Goal: Task Accomplishment & Management: Complete application form

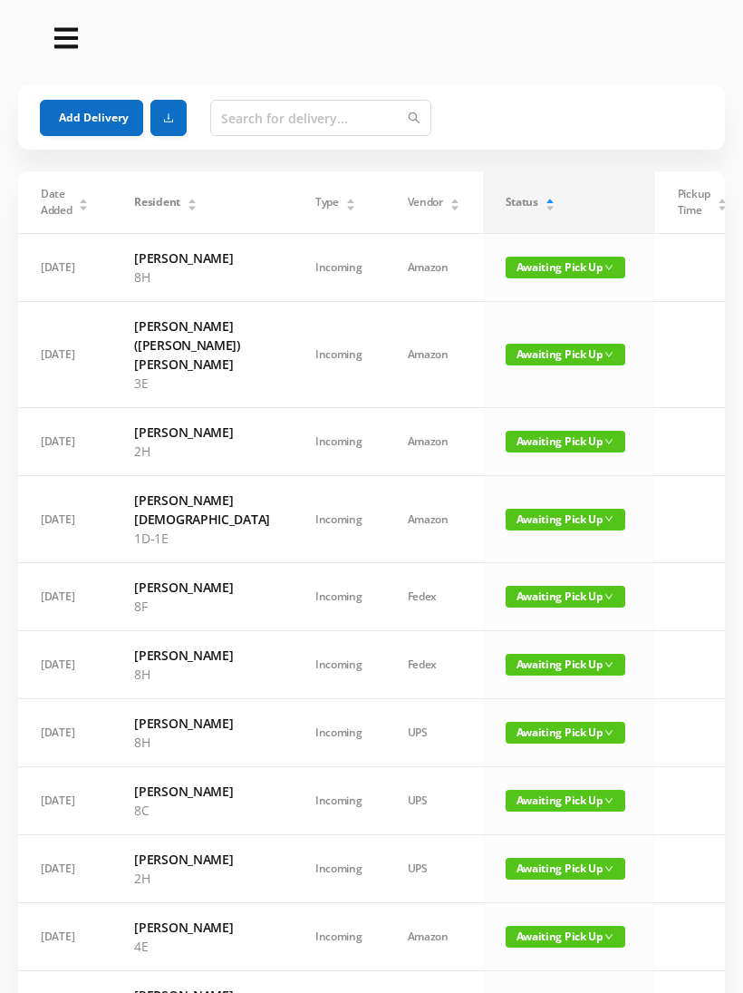
scroll to position [526, 0]
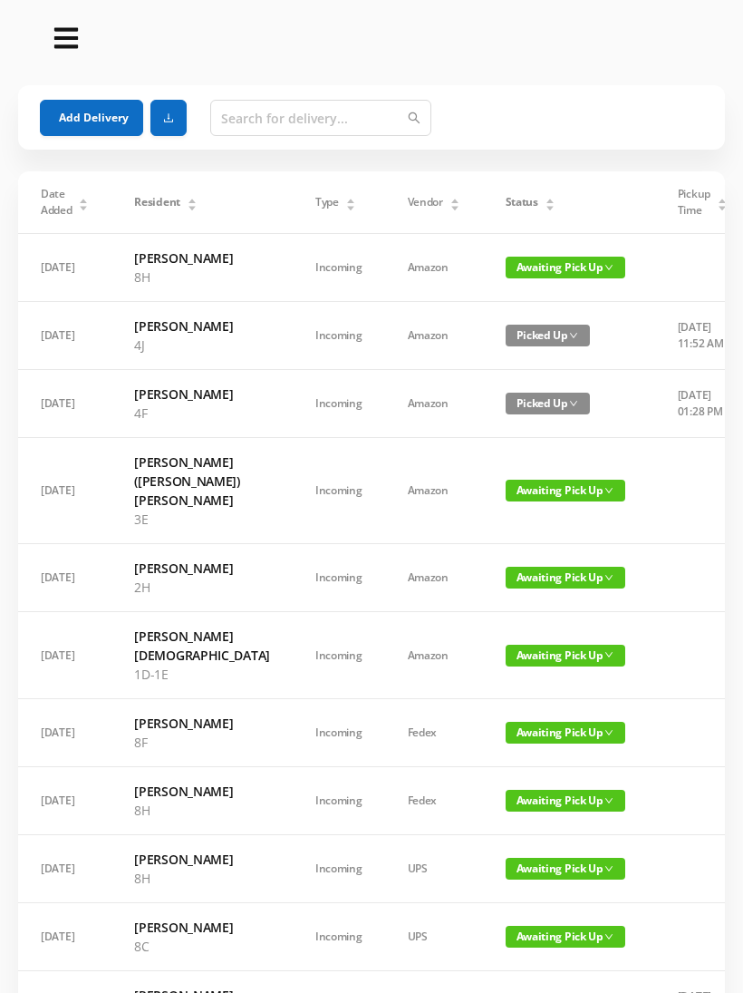
click at [507, 197] on div "Status" at bounding box center [531, 202] width 50 height 16
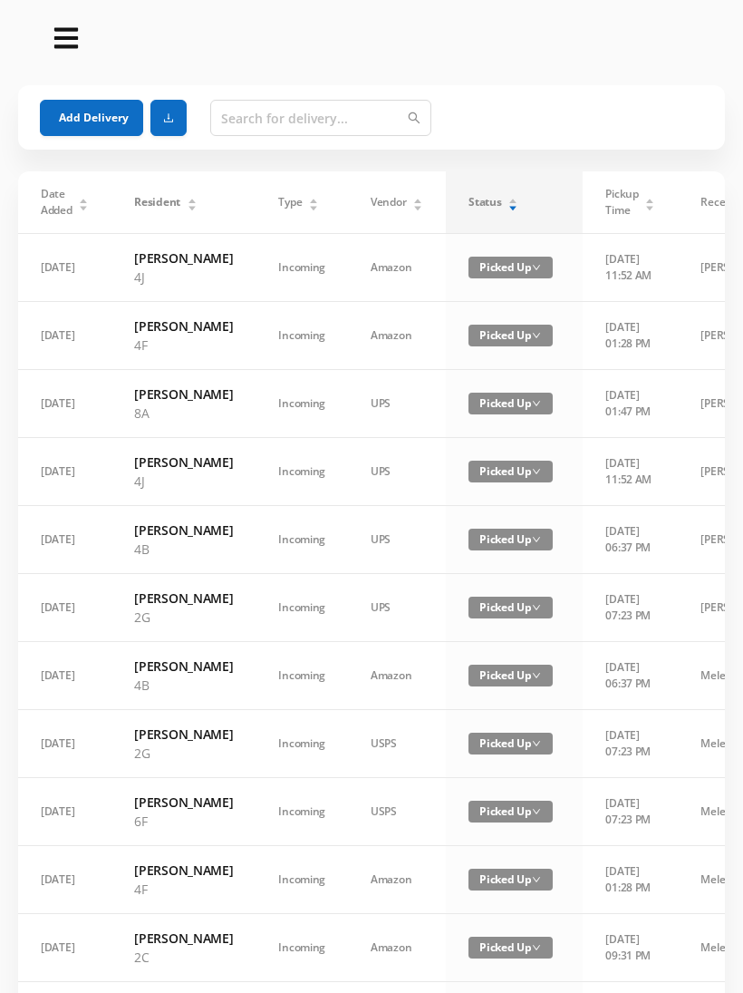
click at [509, 194] on div "Status" at bounding box center [494, 202] width 50 height 16
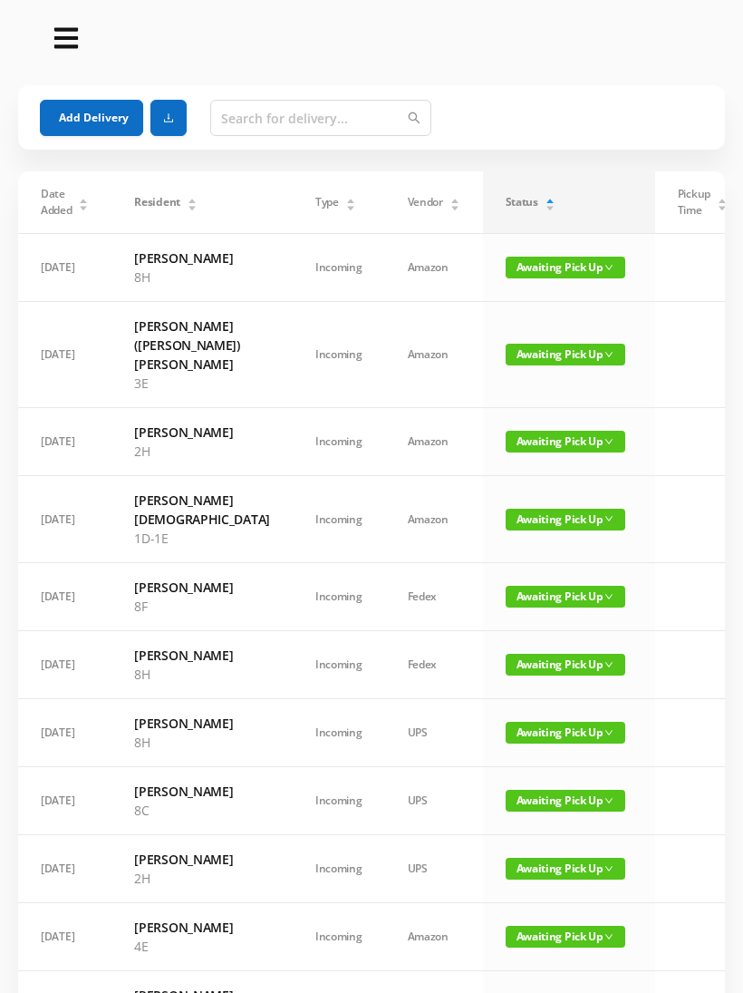
click at [92, 110] on button "Add Delivery" at bounding box center [91, 118] width 103 height 36
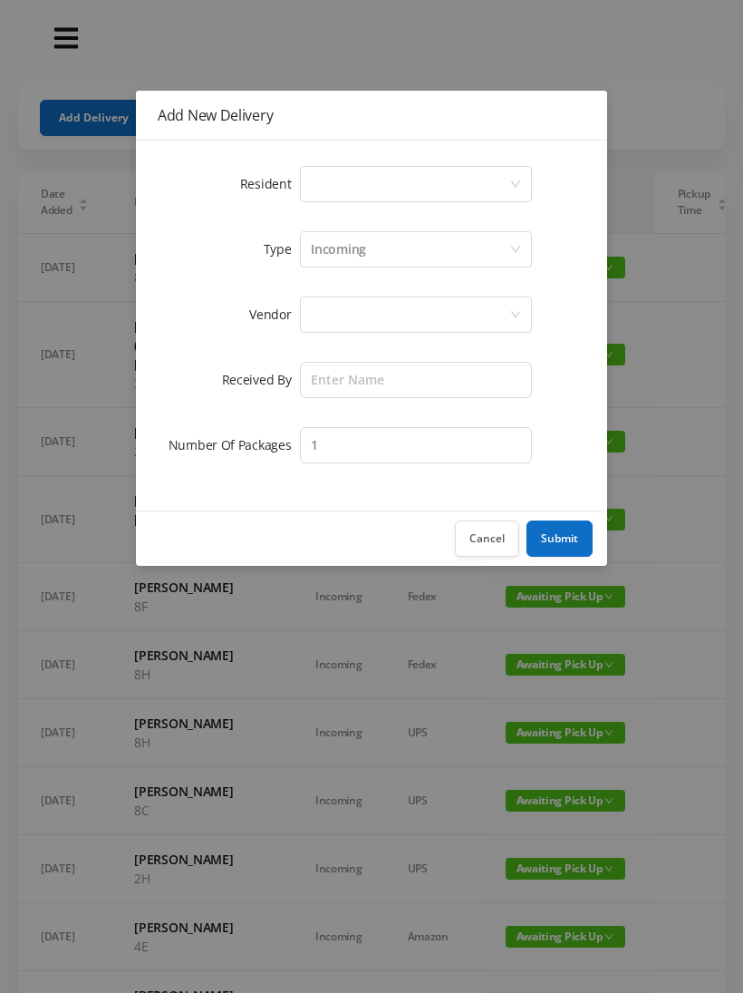
click at [508, 179] on div "Select a person" at bounding box center [410, 184] width 199 height 34
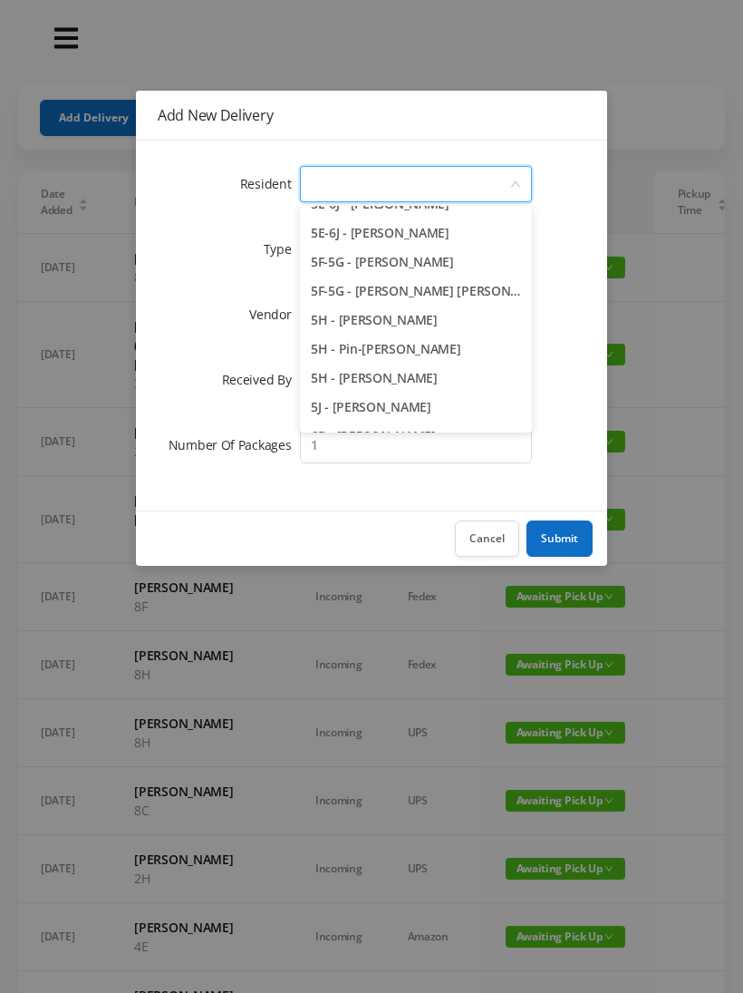
scroll to position [1767, 0]
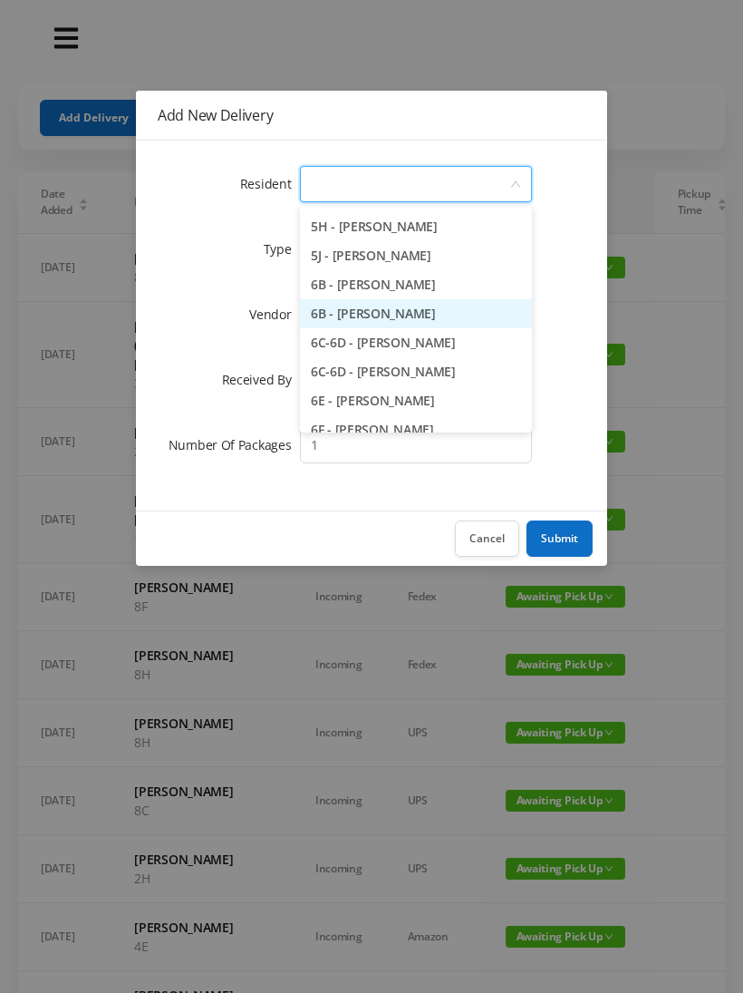
click at [386, 315] on li "6B - [PERSON_NAME]" at bounding box center [416, 313] width 232 height 29
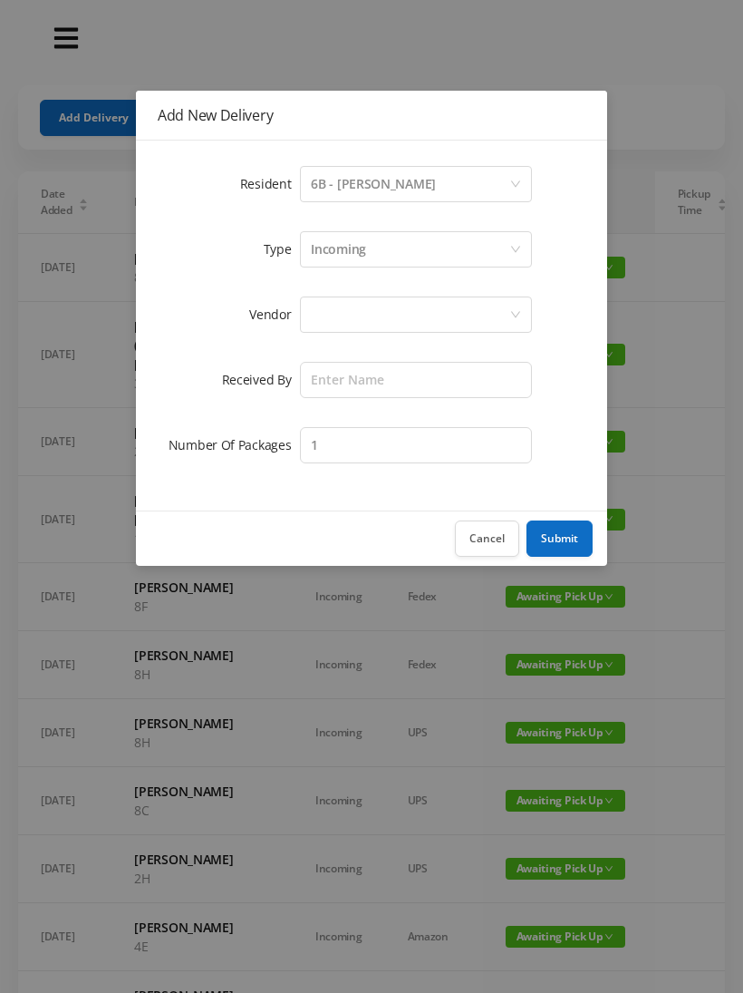
click at [451, 310] on div at bounding box center [410, 314] width 199 height 34
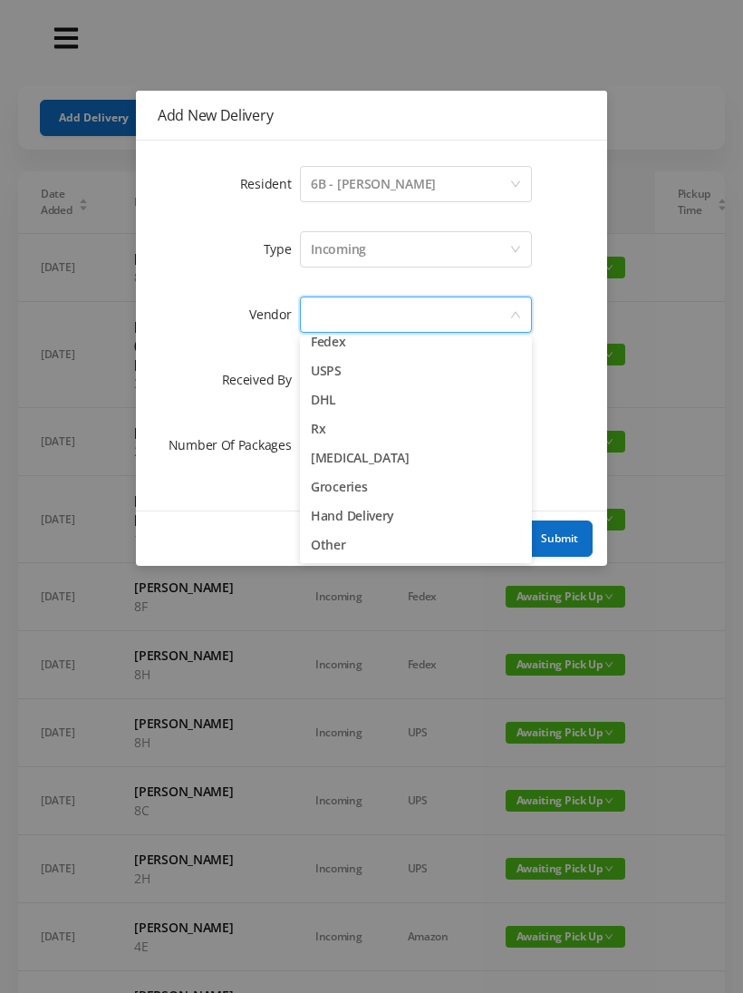
scroll to position [71, 0]
click at [334, 538] on li "Other" at bounding box center [416, 544] width 232 height 29
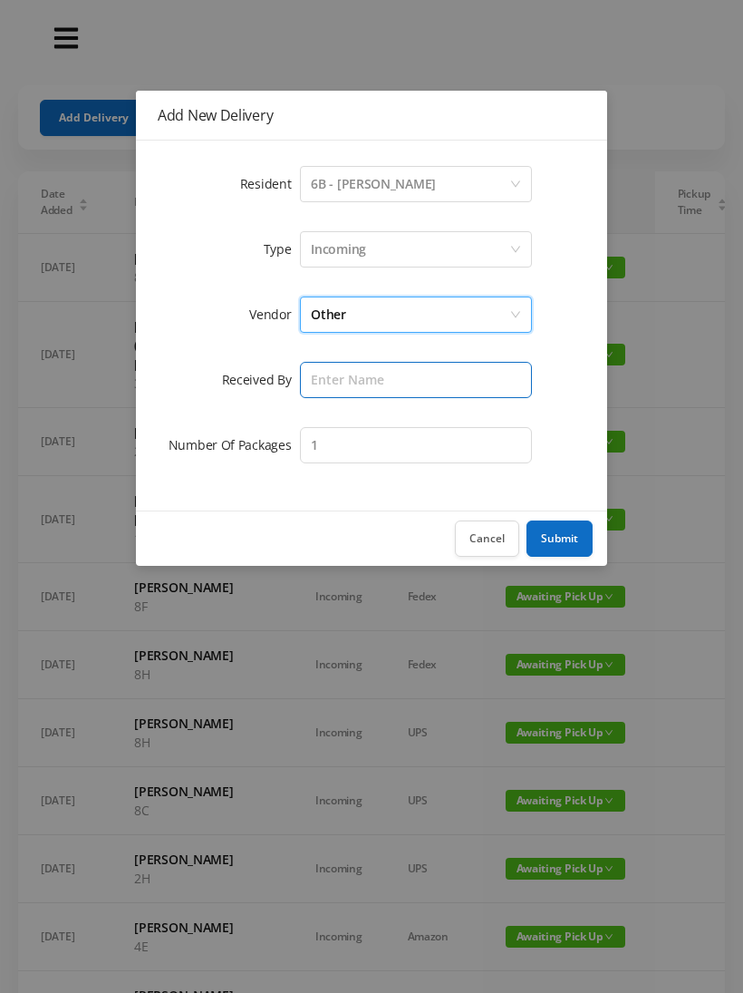
click at [406, 386] on input "text" at bounding box center [416, 380] width 232 height 36
type input "[PERSON_NAME]"
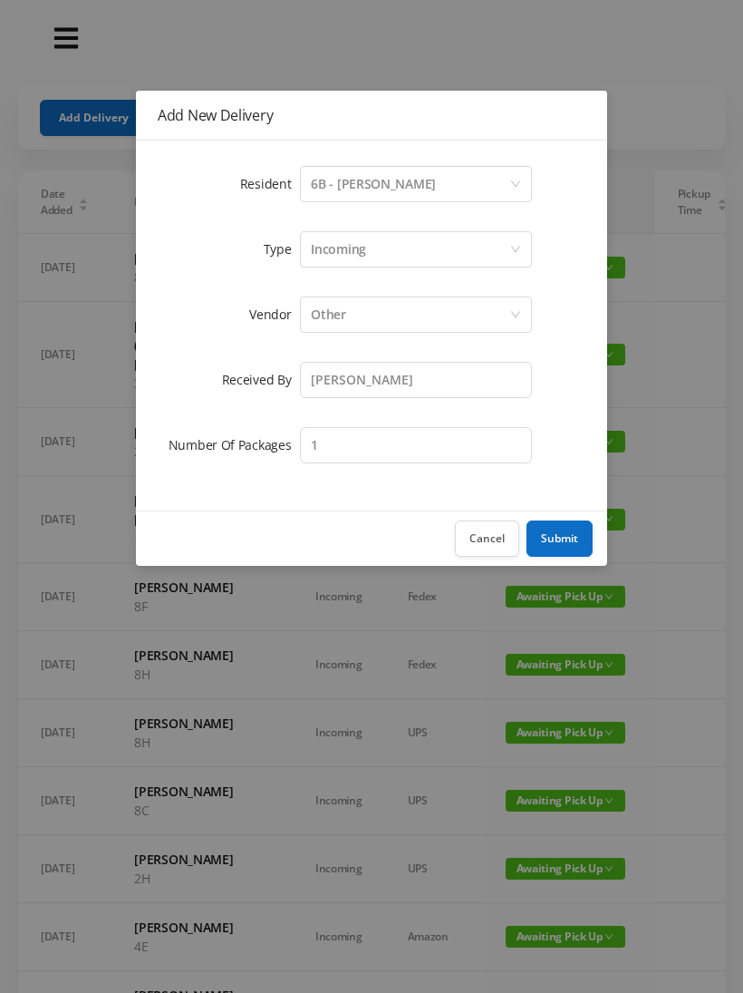
click at [569, 529] on button "Submit" at bounding box center [560, 538] width 66 height 36
